Goal: Complete application form

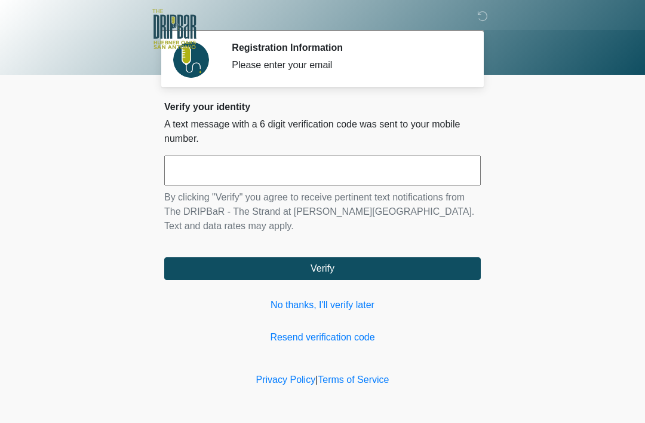
click at [422, 179] on input "text" at bounding box center [322, 170] width 317 height 30
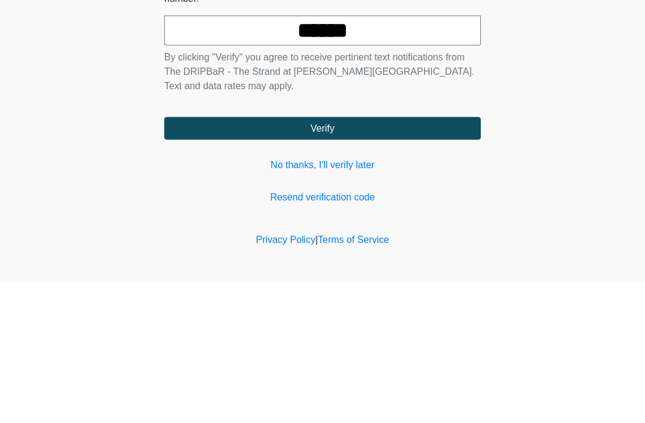
type input "******"
click at [402, 257] on button "Verify" at bounding box center [322, 268] width 317 height 23
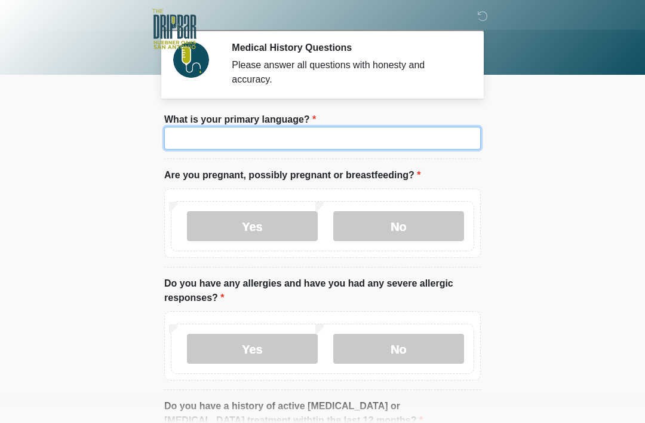
click at [331, 137] on input "What is your primary language?" at bounding box center [322, 138] width 317 height 23
click at [219, 140] on input "What is your primary language?" at bounding box center [322, 138] width 317 height 23
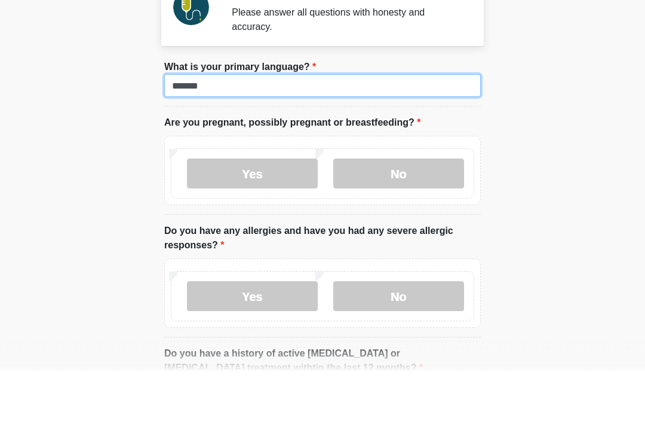
type input "*******"
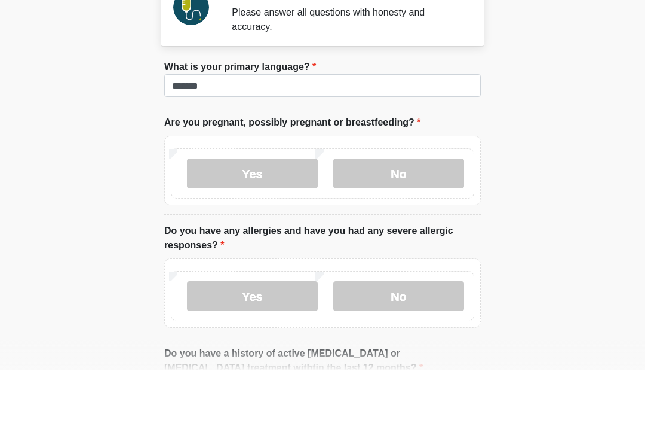
click at [437, 211] on label "No" at bounding box center [398, 226] width 131 height 30
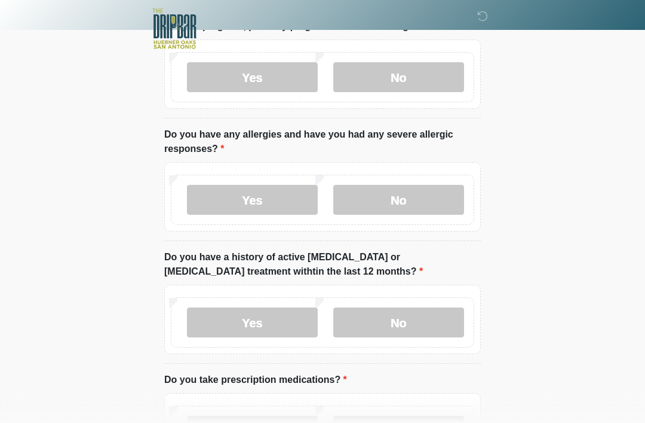
scroll to position [149, 0]
click at [439, 198] on label "No" at bounding box center [398, 199] width 131 height 30
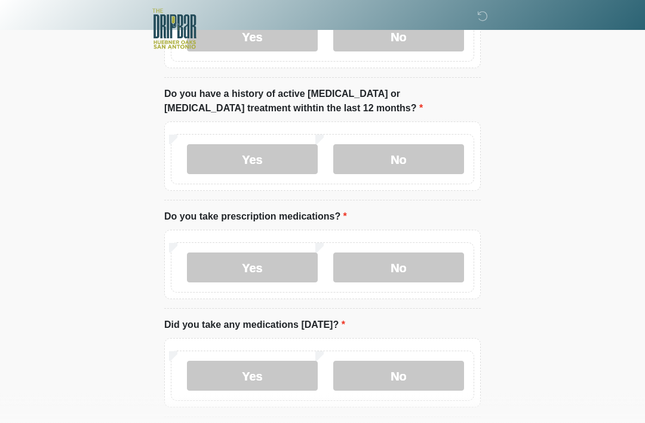
scroll to position [312, 0]
click at [442, 161] on label "No" at bounding box center [398, 159] width 131 height 30
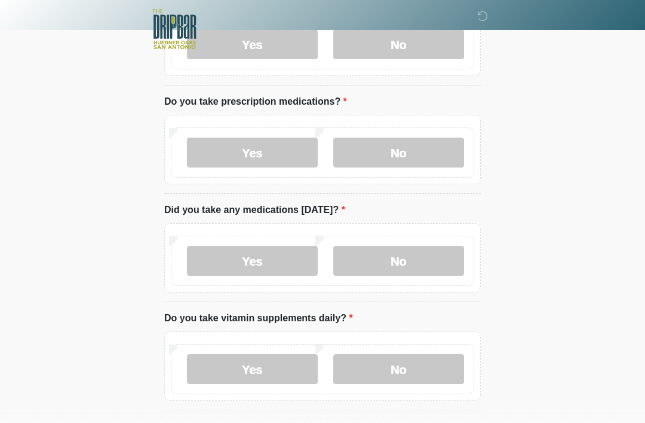
click at [449, 152] on label "No" at bounding box center [398, 152] width 131 height 30
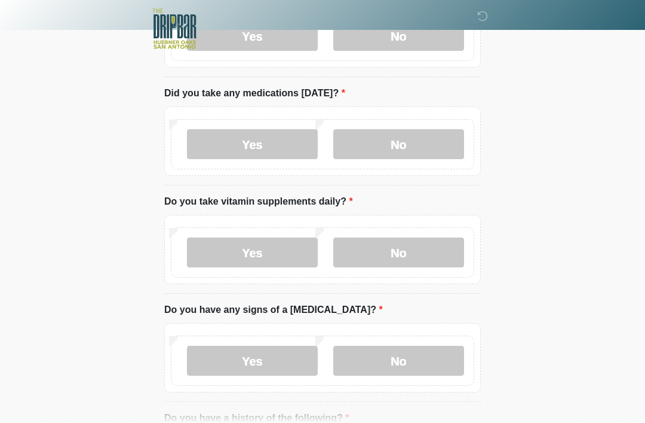
click at [442, 145] on label "No" at bounding box center [398, 145] width 131 height 30
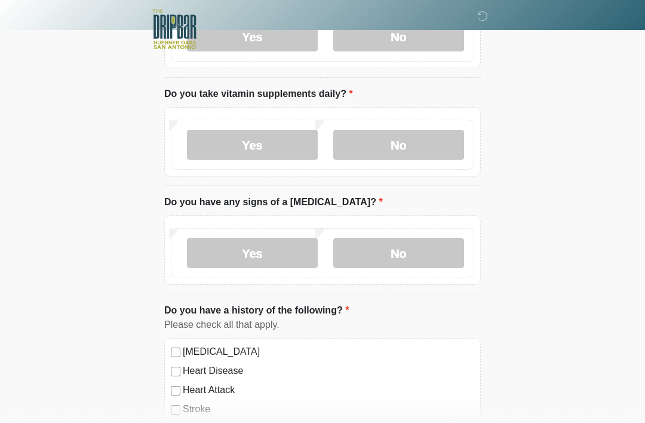
click at [435, 143] on label "No" at bounding box center [398, 145] width 131 height 30
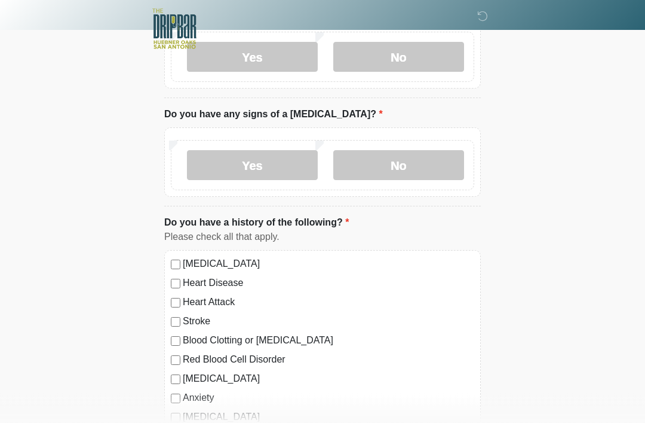
click at [438, 164] on label "No" at bounding box center [398, 166] width 131 height 30
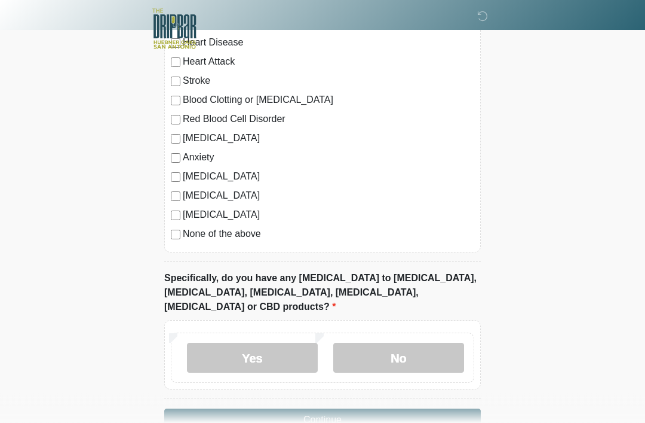
scroll to position [979, 0]
click at [189, 172] on label "[MEDICAL_DATA]" at bounding box center [329, 176] width 292 height 14
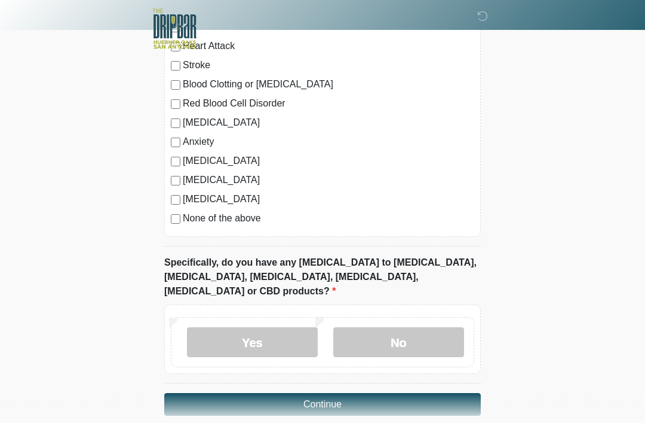
scroll to position [996, 0]
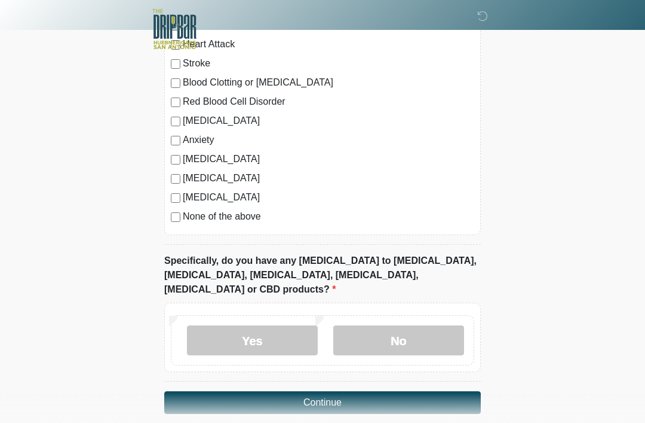
click at [432, 325] on label "No" at bounding box center [398, 340] width 131 height 30
click at [442, 391] on button "Continue" at bounding box center [322, 402] width 317 height 23
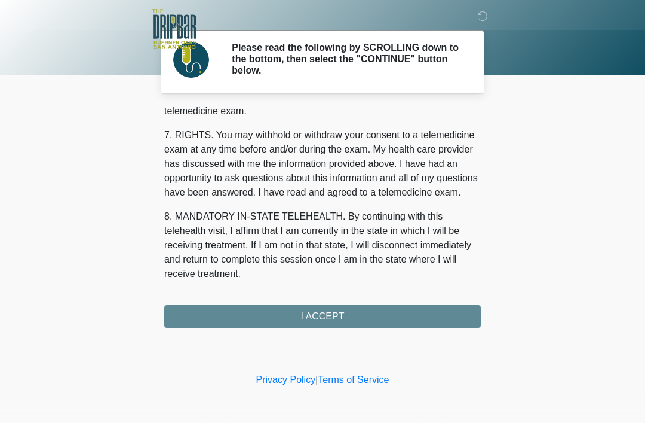
scroll to position [524, 0]
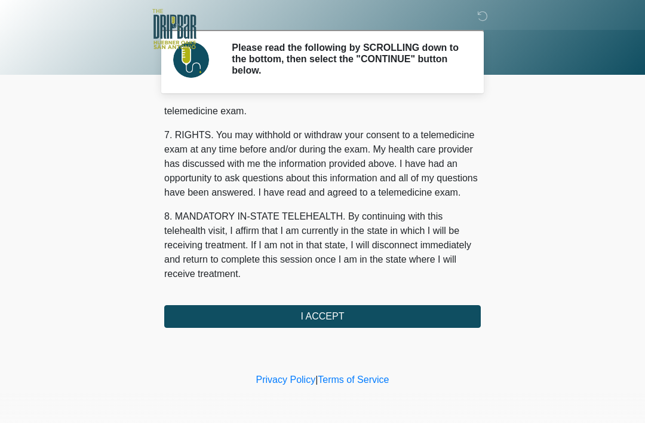
click at [430, 313] on button "I ACCEPT" at bounding box center [322, 316] width 317 height 23
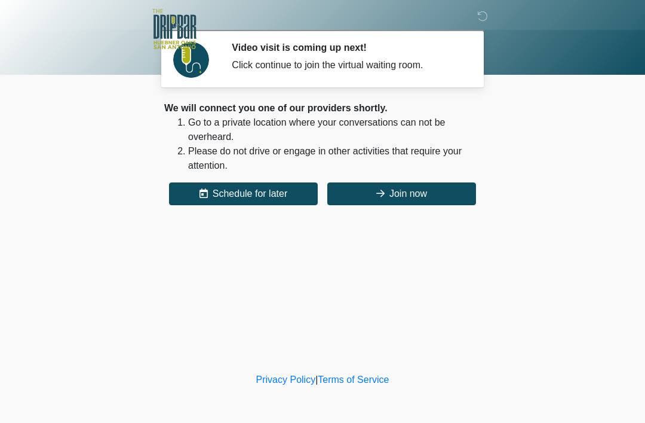
click at [451, 197] on button "Join now" at bounding box center [401, 193] width 149 height 23
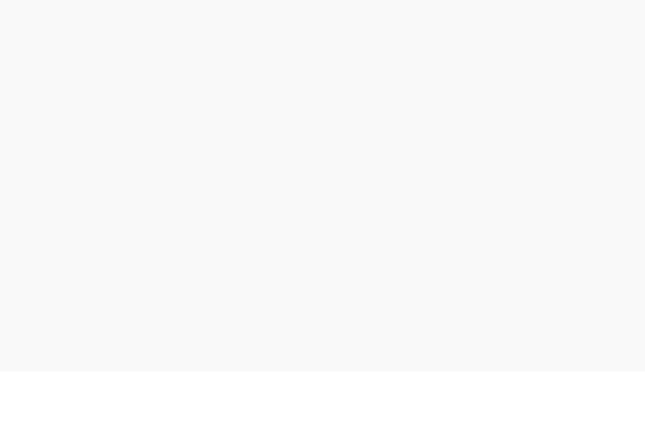
scroll to position [4, 0]
